Goal: Check status: Check status

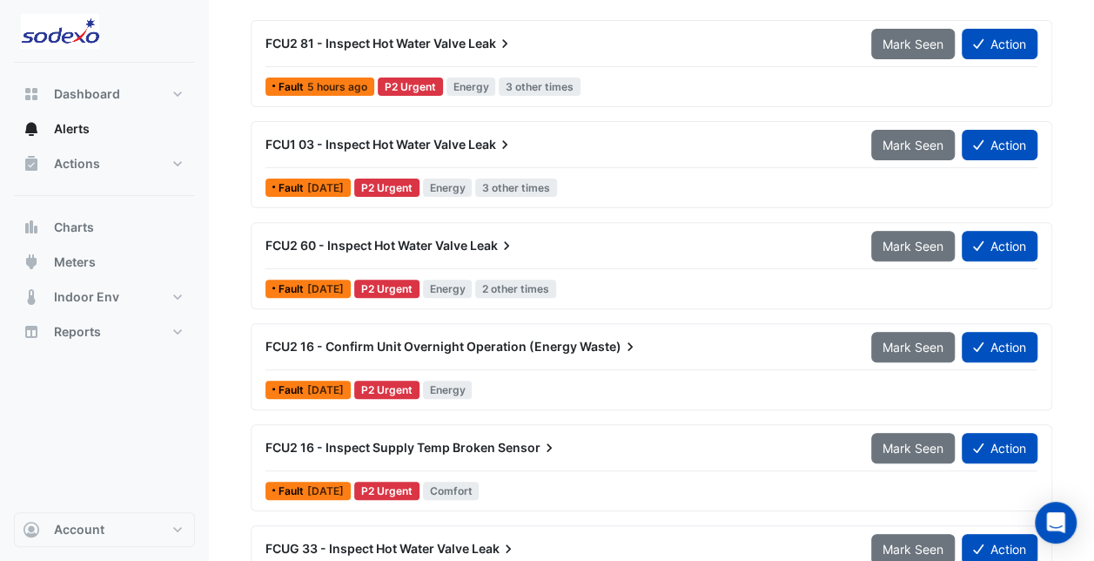
scroll to position [174, 0]
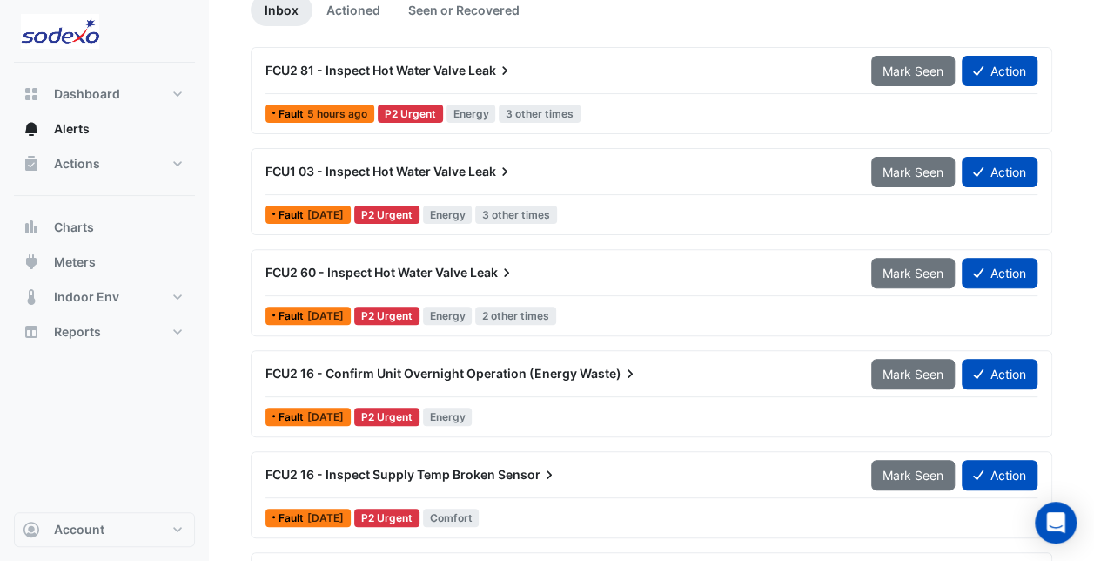
click at [1004, 72] on button "Action" at bounding box center [1000, 71] width 76 height 30
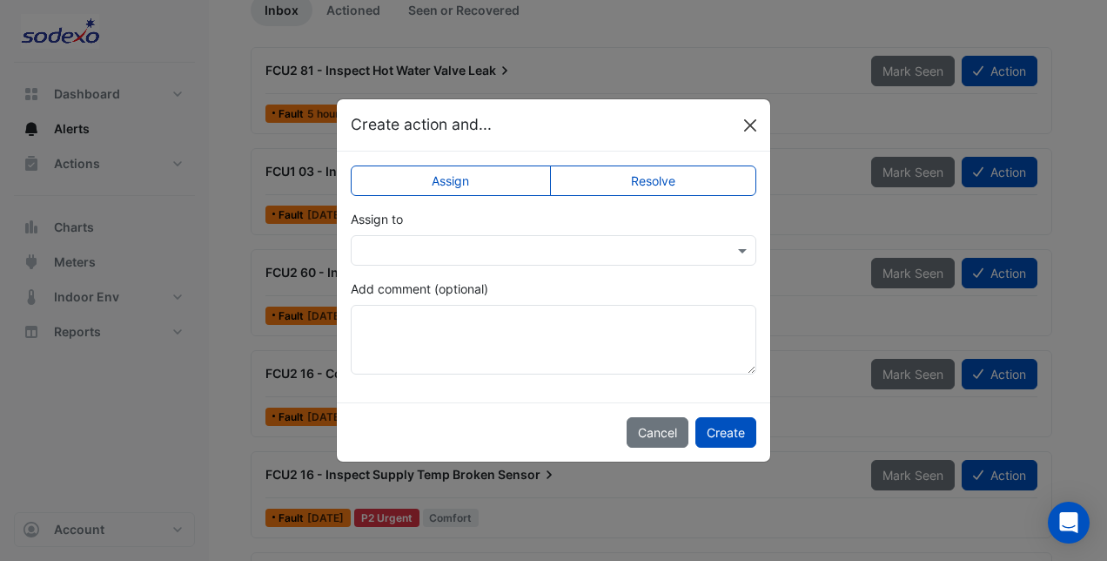
click at [744, 125] on button "Close" at bounding box center [750, 125] width 26 height 26
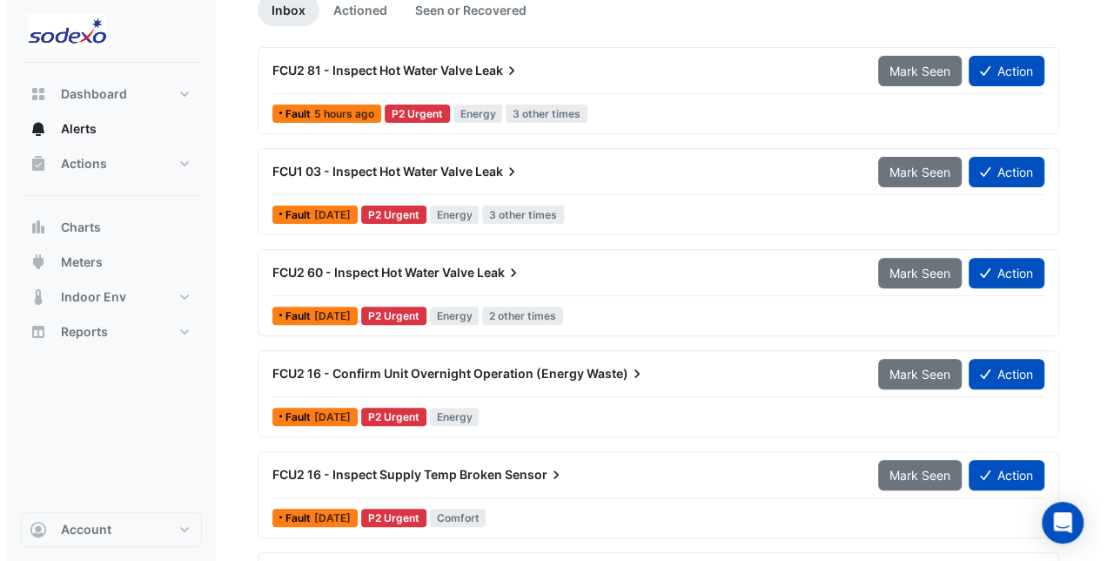
scroll to position [261, 0]
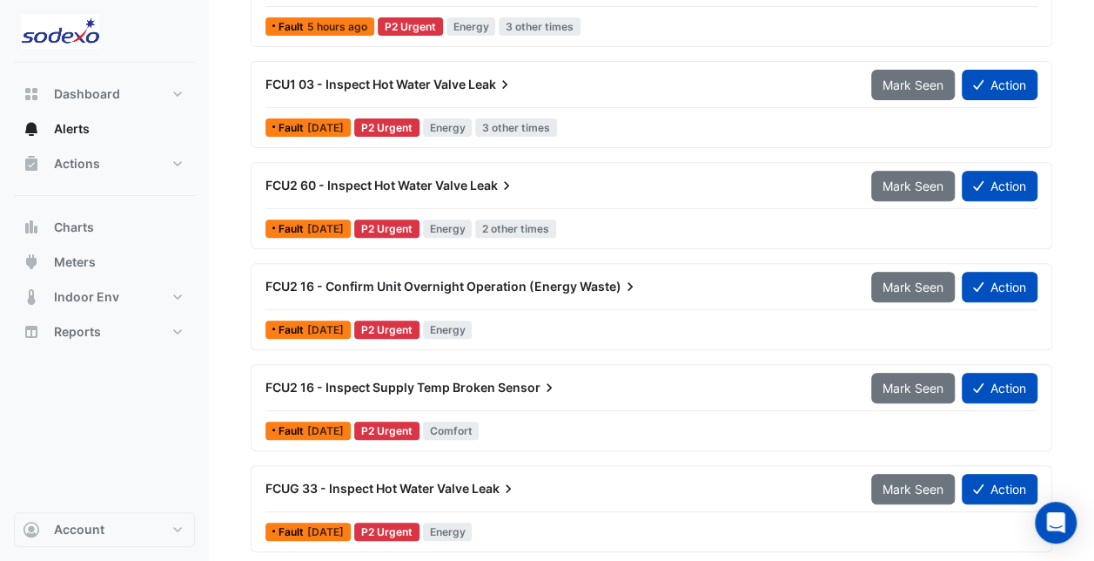
click at [407, 284] on span "FCU2 16 - Confirm Unit Overnight Operation (Energy" at bounding box center [422, 286] width 312 height 15
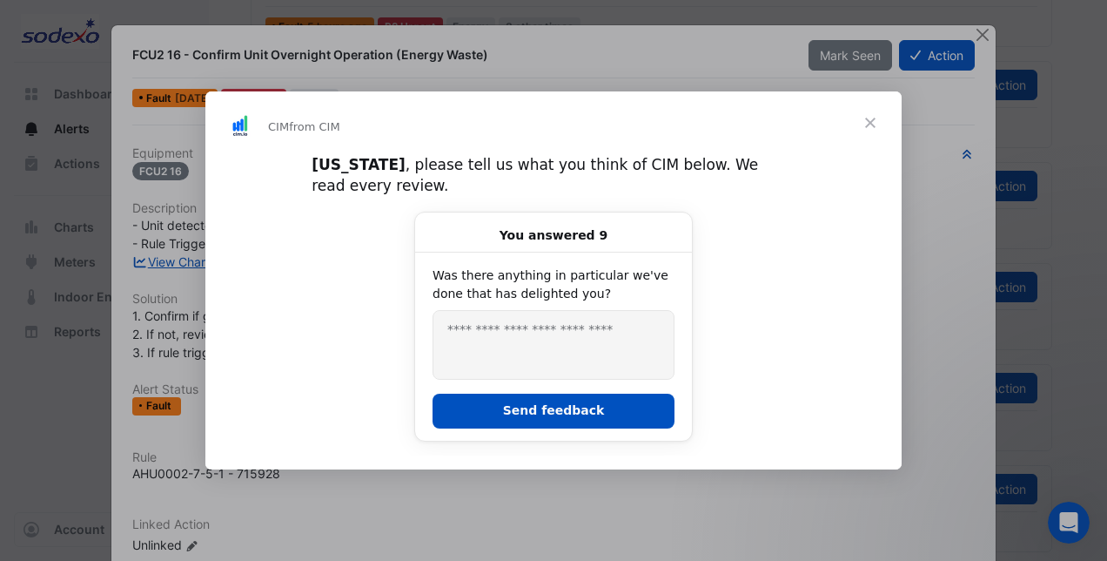
click at [872, 125] on span "Close" at bounding box center [870, 122] width 63 height 63
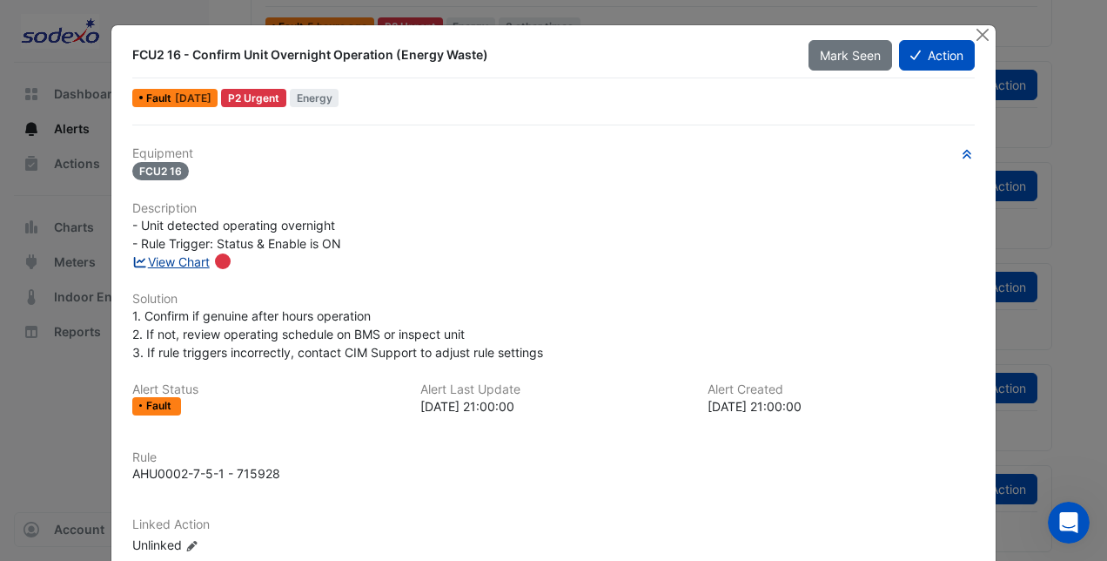
click at [183, 263] on link "View Chart" at bounding box center [170, 261] width 77 height 15
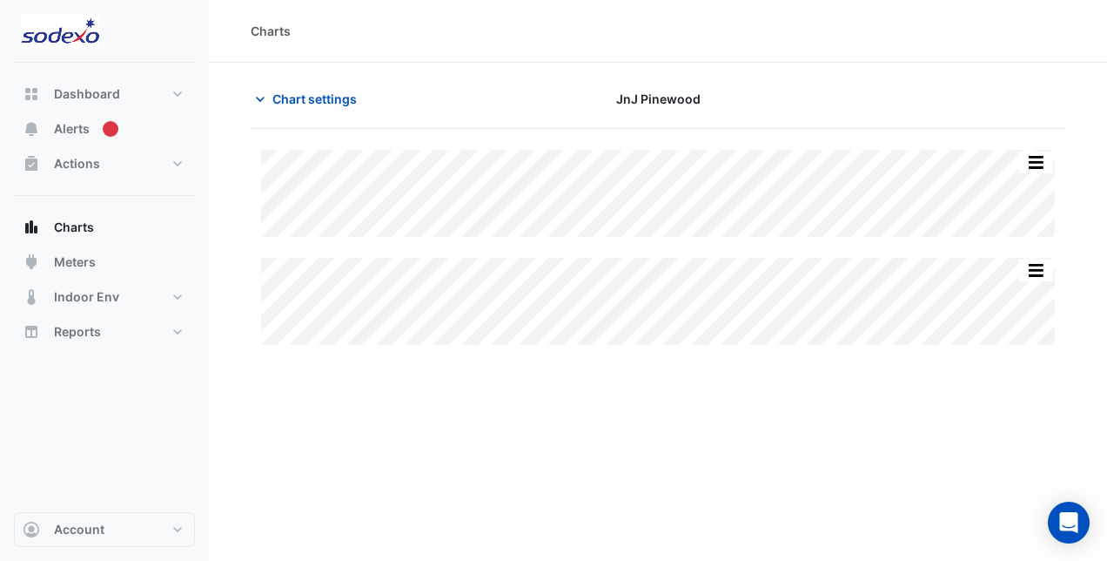
type input "**********"
click at [263, 103] on icon "button" at bounding box center [260, 99] width 17 height 17
